Goal: Task Accomplishment & Management: Manage account settings

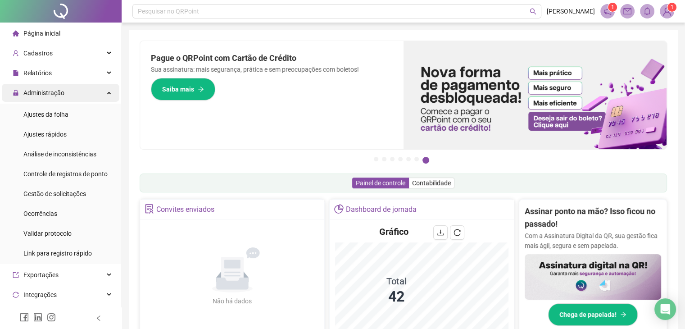
click at [65, 93] on div "Administração" at bounding box center [61, 93] width 118 height 18
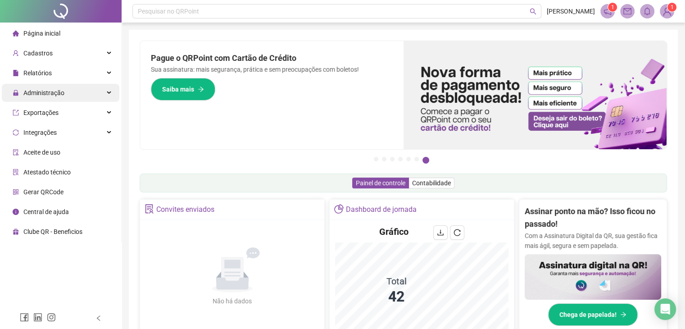
click at [67, 94] on div "Administração" at bounding box center [61, 93] width 118 height 18
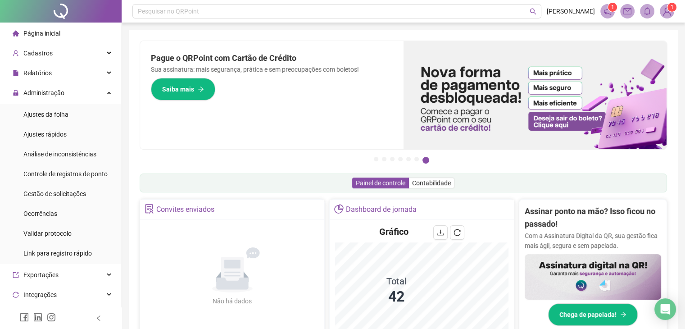
click at [65, 104] on ul "Ajustes da folha Ajustes rápidos Análise de inconsistências Controle de registr…" at bounding box center [60, 184] width 121 height 160
click at [54, 126] on div "Ajustes rápidos" at bounding box center [44, 134] width 43 height 18
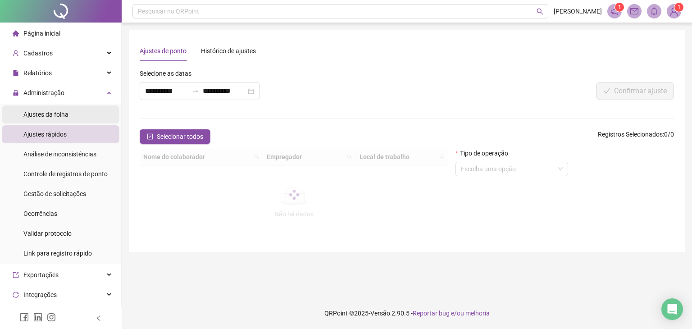
click at [59, 112] on span "Ajustes da folha" at bounding box center [45, 114] width 45 height 7
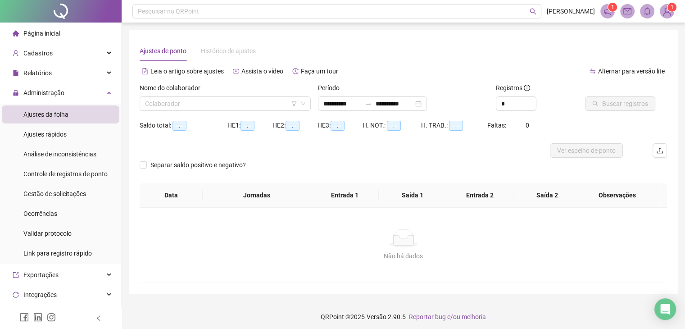
type input "**********"
click at [203, 91] on label "Nome do colaborador" at bounding box center [173, 88] width 67 height 10
click at [203, 98] on input "search" at bounding box center [221, 104] width 152 height 14
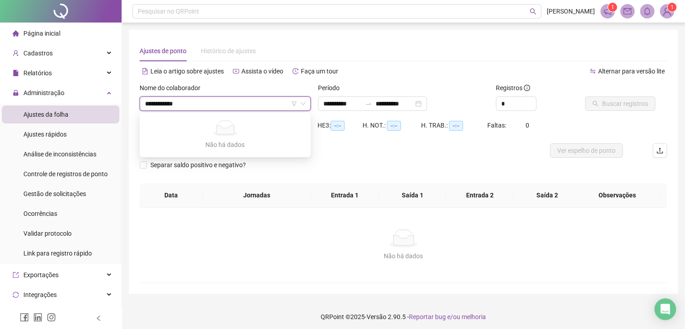
type input "**********"
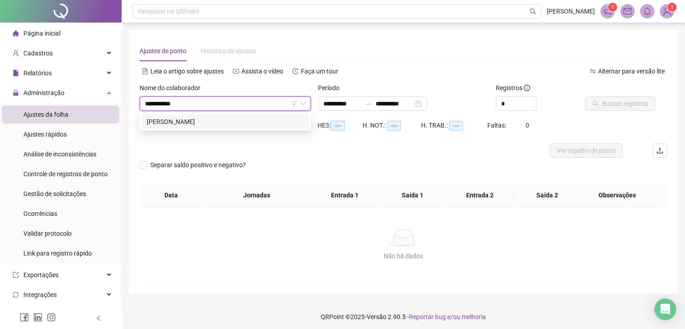
click at [214, 120] on div "[PERSON_NAME]" at bounding box center [225, 122] width 157 height 10
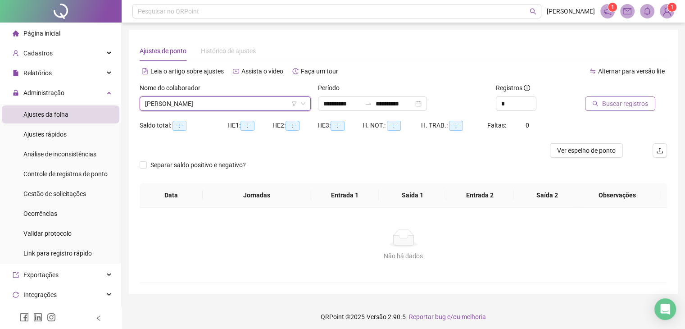
click at [636, 101] on span "Buscar registros" at bounding box center [626, 104] width 46 height 10
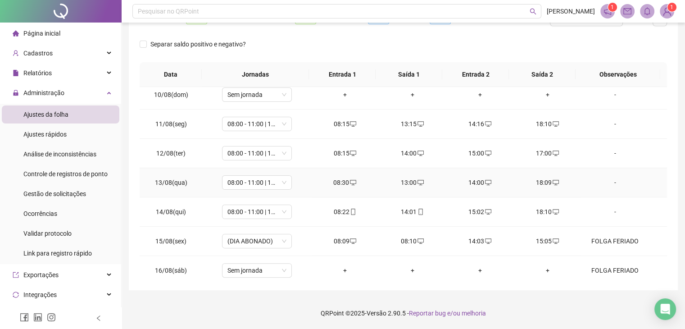
scroll to position [362, 0]
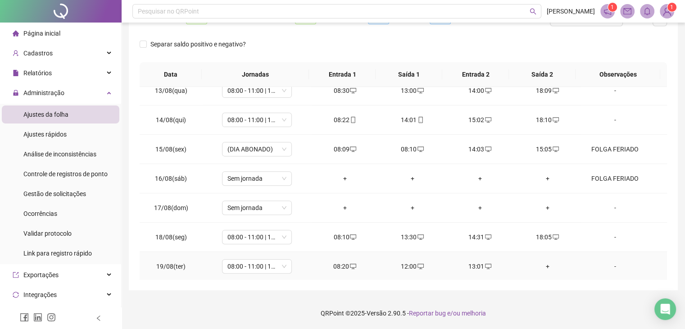
click at [546, 259] on td "+" at bounding box center [548, 266] width 68 height 29
click at [543, 264] on div "+" at bounding box center [547, 266] width 53 height 10
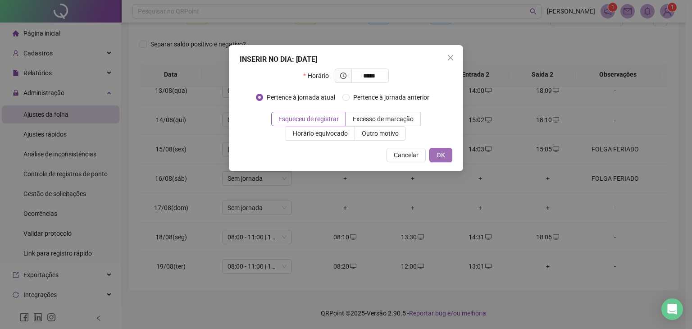
type input "*****"
click at [436, 152] on button "OK" at bounding box center [440, 155] width 23 height 14
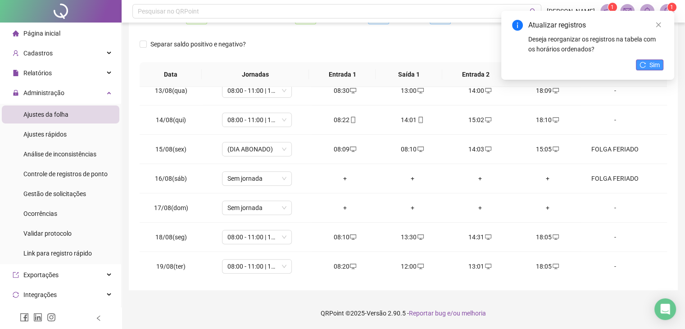
click at [642, 67] on icon "reload" at bounding box center [643, 65] width 6 height 6
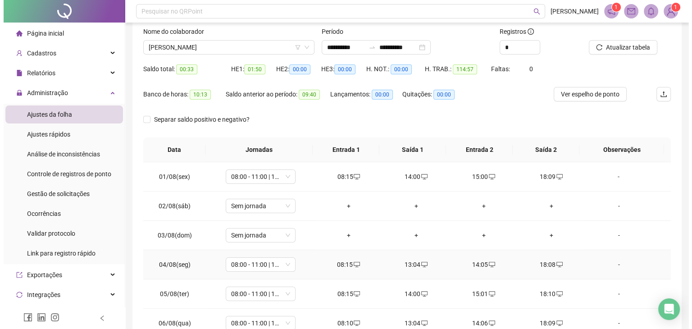
scroll to position [0, 0]
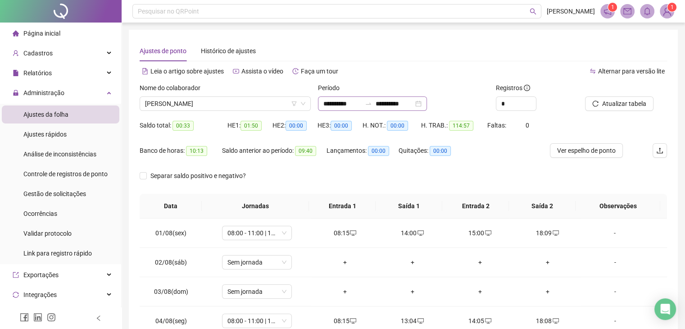
click at [356, 110] on div "**********" at bounding box center [372, 103] width 109 height 14
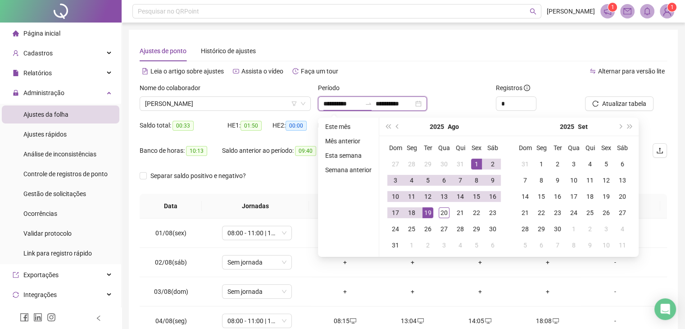
click at [376, 101] on div at bounding box center [368, 103] width 14 height 7
click at [392, 103] on input "**********" at bounding box center [395, 104] width 38 height 10
type input "**********"
click at [443, 213] on div "20" at bounding box center [444, 212] width 11 height 11
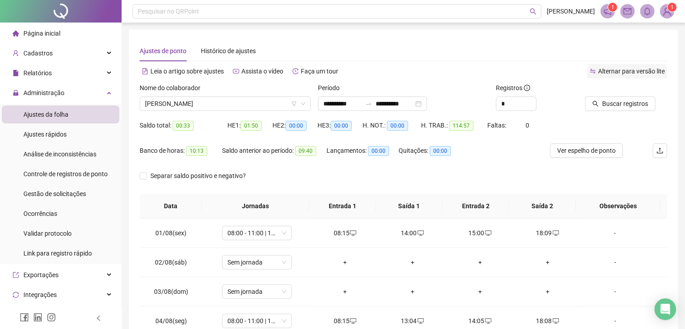
click at [644, 75] on span "Alternar para versão lite" at bounding box center [631, 71] width 67 height 7
click at [623, 103] on span "Buscar registros" at bounding box center [626, 104] width 46 height 10
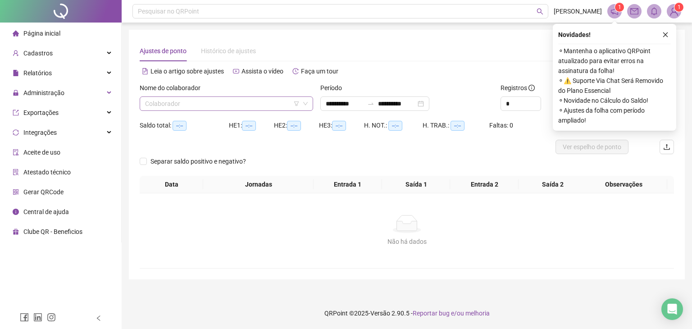
click at [254, 104] on input "search" at bounding box center [222, 104] width 155 height 14
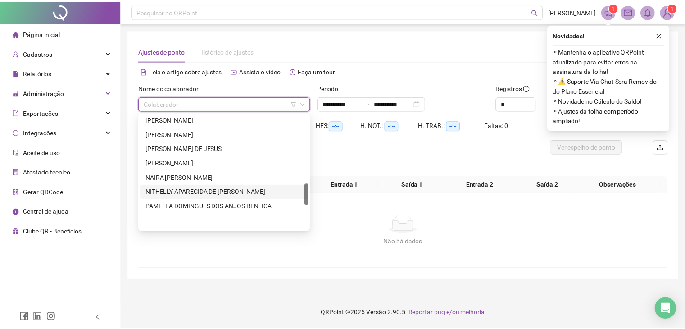
scroll to position [361, 0]
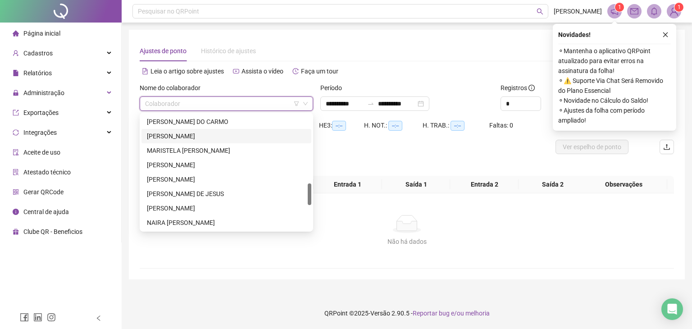
click at [233, 136] on div "[PERSON_NAME]" at bounding box center [226, 136] width 159 height 10
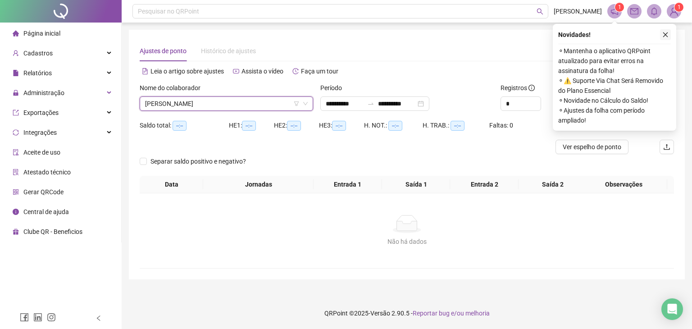
click at [665, 31] on button "button" at bounding box center [665, 34] width 11 height 11
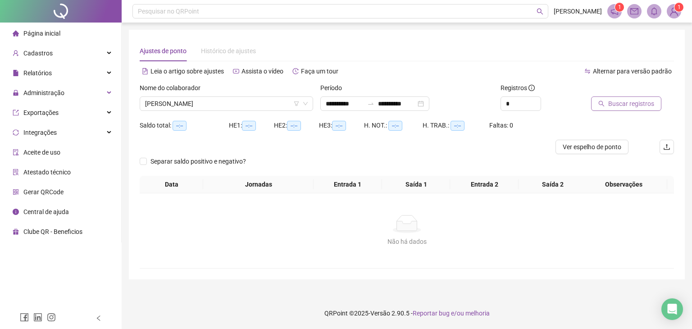
click at [623, 102] on span "Buscar registros" at bounding box center [631, 104] width 46 height 10
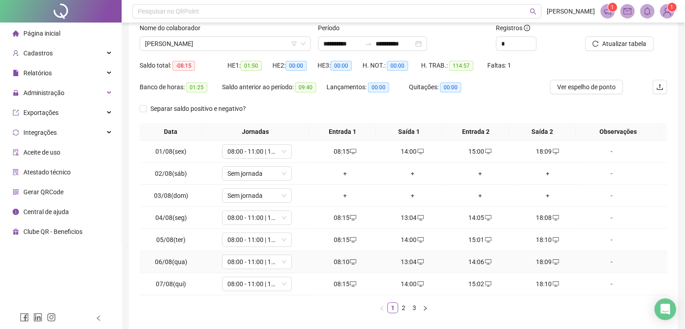
scroll to position [100, 0]
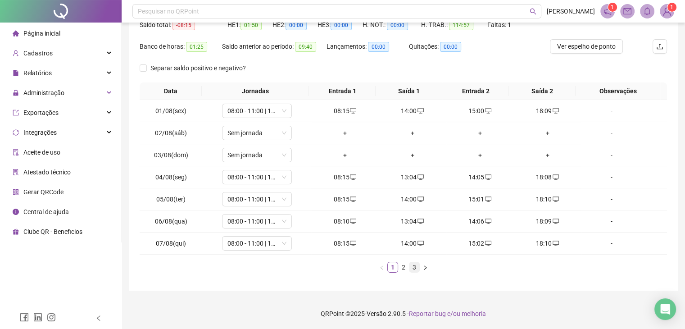
click at [410, 267] on link "3" at bounding box center [415, 267] width 10 height 10
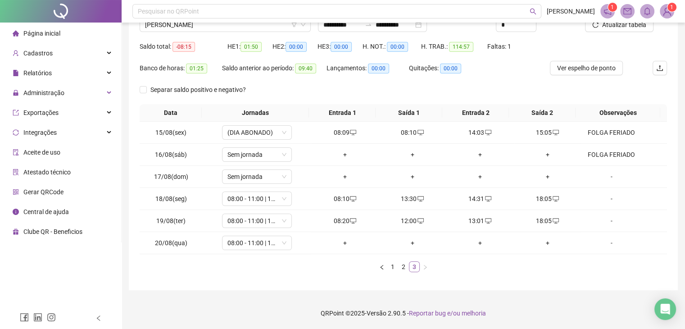
scroll to position [78, 0]
click at [344, 246] on div "+" at bounding box center [345, 243] width 60 height 10
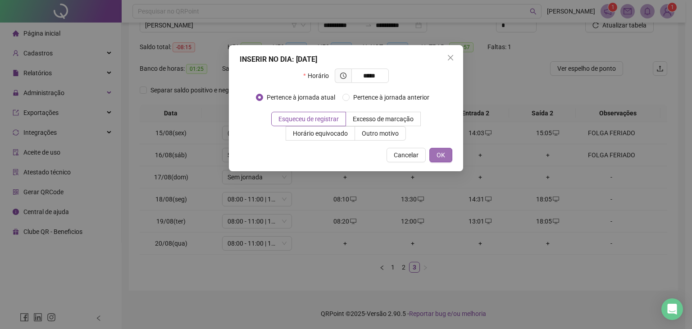
type input "*****"
click at [449, 151] on button "OK" at bounding box center [440, 155] width 23 height 14
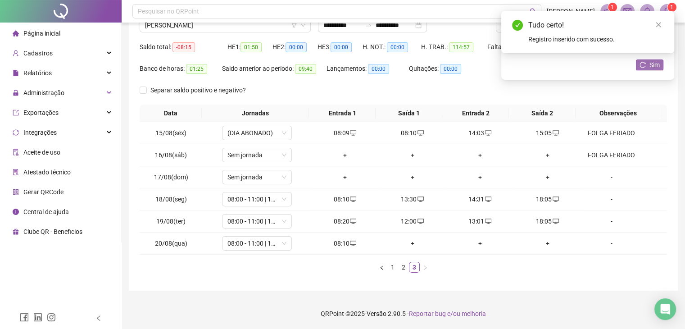
click at [647, 65] on button "Sim" at bounding box center [649, 64] width 27 height 11
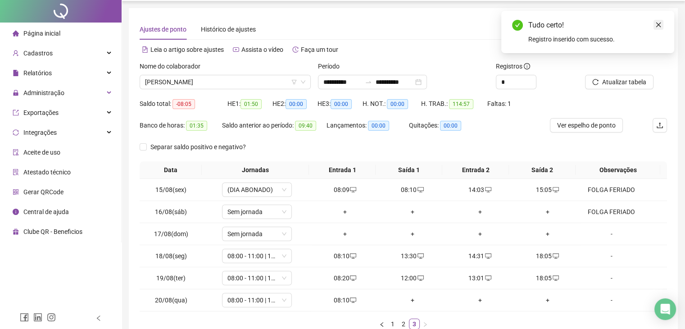
scroll to position [0, 0]
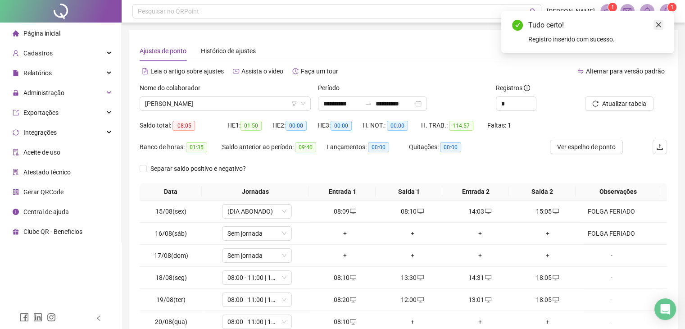
click at [660, 25] on icon "close" at bounding box center [659, 25] width 6 height 6
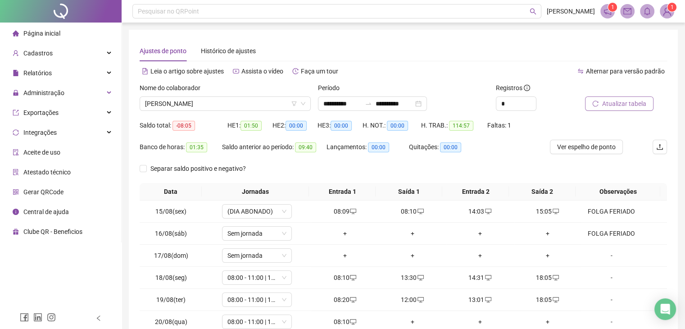
click at [607, 109] on button "Atualizar tabela" at bounding box center [619, 103] width 69 height 14
